Goal: Transaction & Acquisition: Purchase product/service

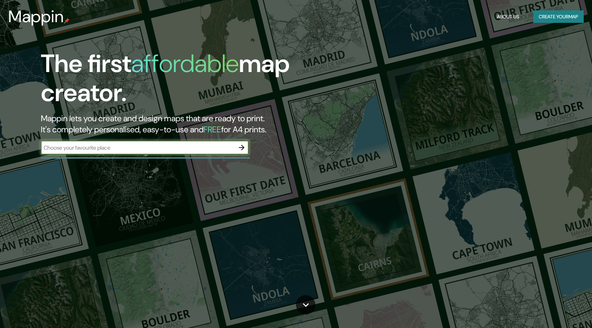
click at [242, 149] on icon "button" at bounding box center [242, 148] width 6 height 6
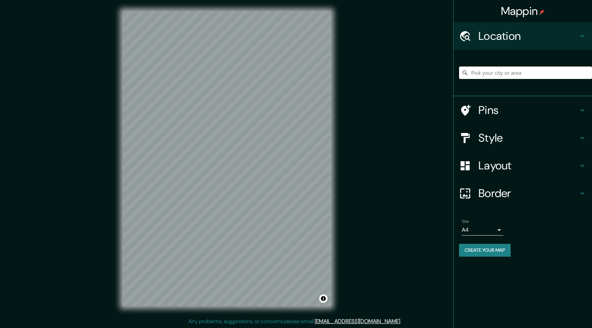
click at [505, 76] on input "Pick your city or area" at bounding box center [525, 72] width 133 height 12
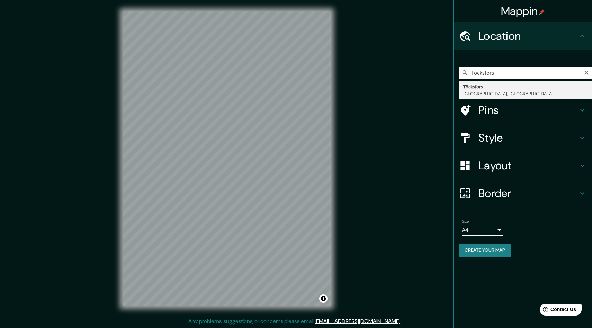
type input "Töcksfors, [GEOGRAPHIC_DATA], [GEOGRAPHIC_DATA]"
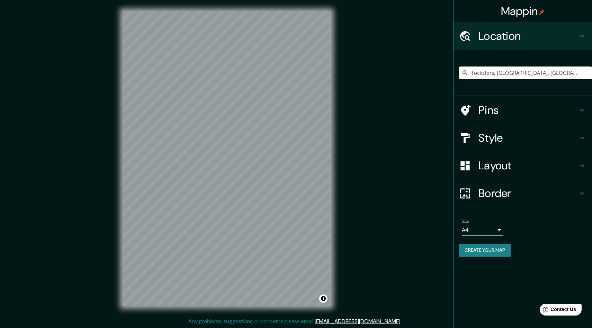
click at [498, 228] on body "Mappin Location [GEOGRAPHIC_DATA], [GEOGRAPHIC_DATA], [GEOGRAPHIC_DATA] Pins St…" at bounding box center [296, 164] width 592 height 328
click at [505, 225] on div at bounding box center [296, 164] width 592 height 328
click at [516, 115] on h4 "Pins" at bounding box center [528, 110] width 100 height 14
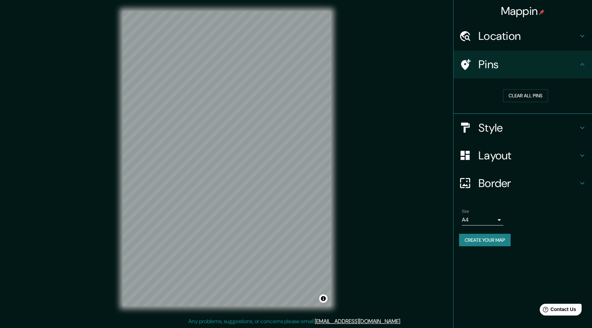
click at [529, 74] on div "Pins" at bounding box center [522, 65] width 138 height 28
click at [533, 38] on h4 "Location" at bounding box center [528, 36] width 100 height 14
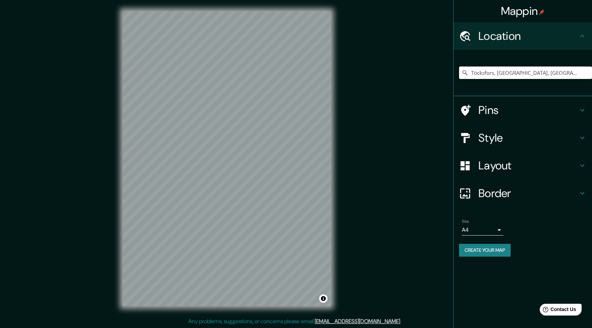
click at [533, 38] on h4 "Location" at bounding box center [528, 36] width 100 height 14
click at [519, 131] on h4 "Style" at bounding box center [528, 138] width 100 height 14
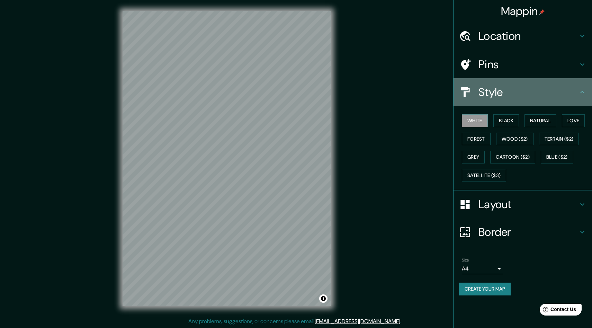
click at [494, 91] on h4 "Style" at bounding box center [528, 92] width 100 height 14
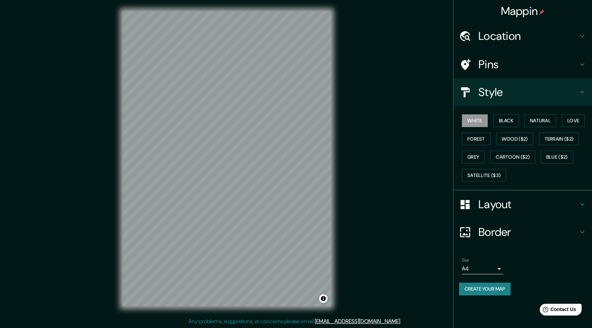
click at [501, 202] on h4 "Layout" at bounding box center [528, 204] width 100 height 14
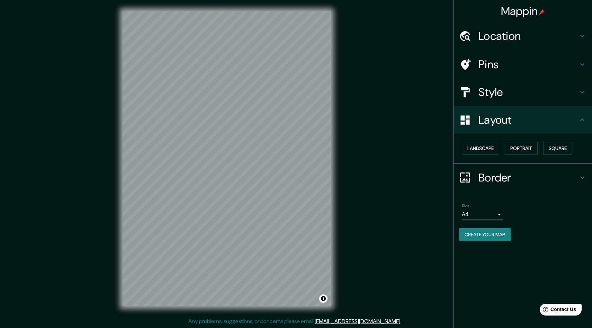
click at [526, 177] on h4 "Border" at bounding box center [528, 178] width 100 height 14
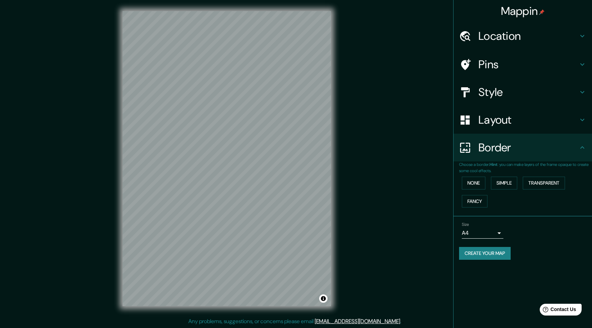
click at [530, 158] on div "Border" at bounding box center [522, 148] width 138 height 28
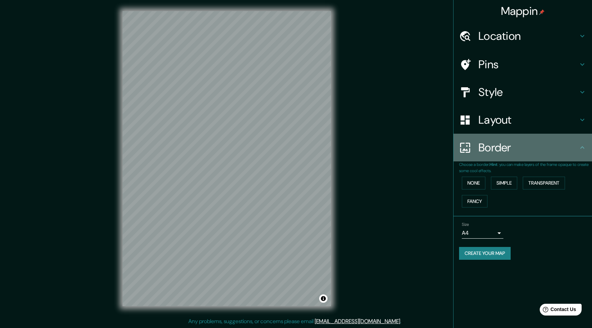
click at [517, 146] on h4 "Border" at bounding box center [528, 147] width 100 height 14
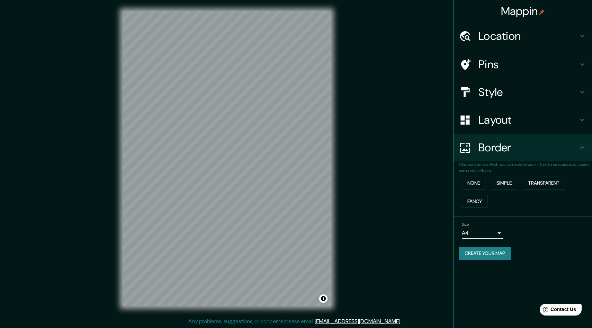
click at [515, 72] on div "Pins" at bounding box center [522, 65] width 138 height 28
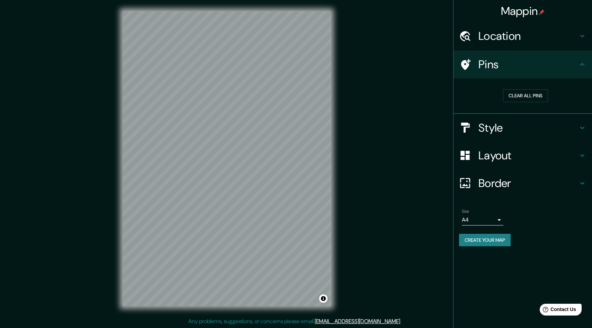
click at [518, 67] on h4 "Pins" at bounding box center [528, 64] width 100 height 14
click at [520, 43] on h4 "Location" at bounding box center [528, 36] width 100 height 14
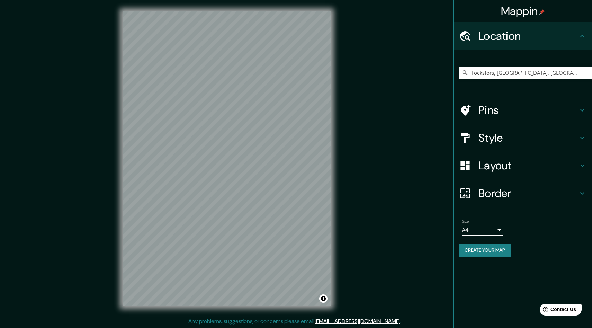
click at [512, 144] on h4 "Style" at bounding box center [528, 138] width 100 height 14
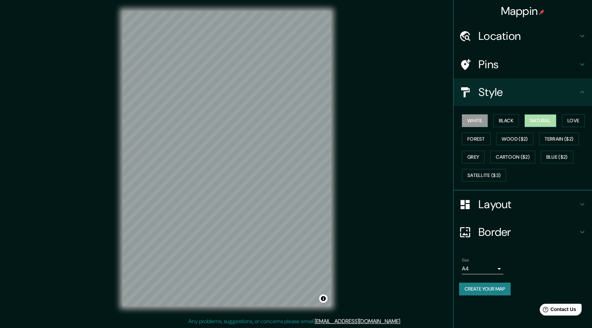
click at [538, 122] on button "Natural" at bounding box center [540, 120] width 32 height 13
click at [477, 119] on button "White" at bounding box center [474, 120] width 26 height 13
click at [473, 153] on button "Grey" at bounding box center [472, 156] width 23 height 13
click at [476, 120] on button "White" at bounding box center [474, 120] width 26 height 13
